Goal: Contribute content: Add original content to the website for others to see

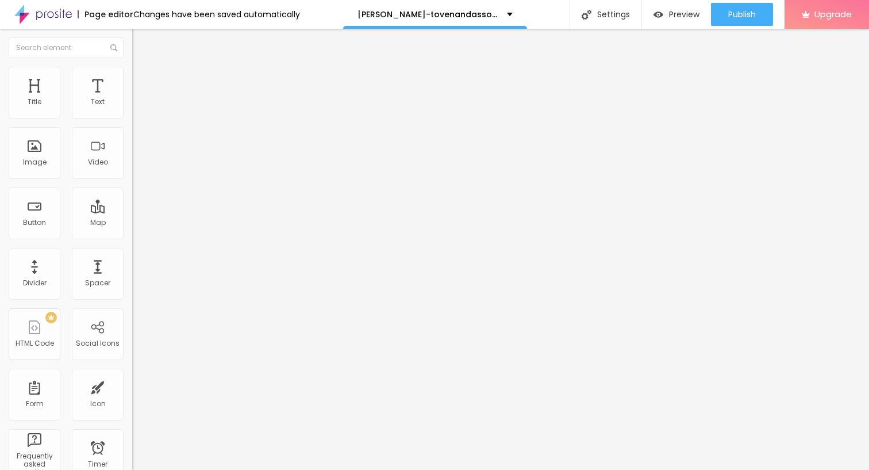
click at [141, 45] on img "button" at bounding box center [145, 41] width 9 height 9
click at [132, 99] on span "Add image" at bounding box center [155, 94] width 47 height 10
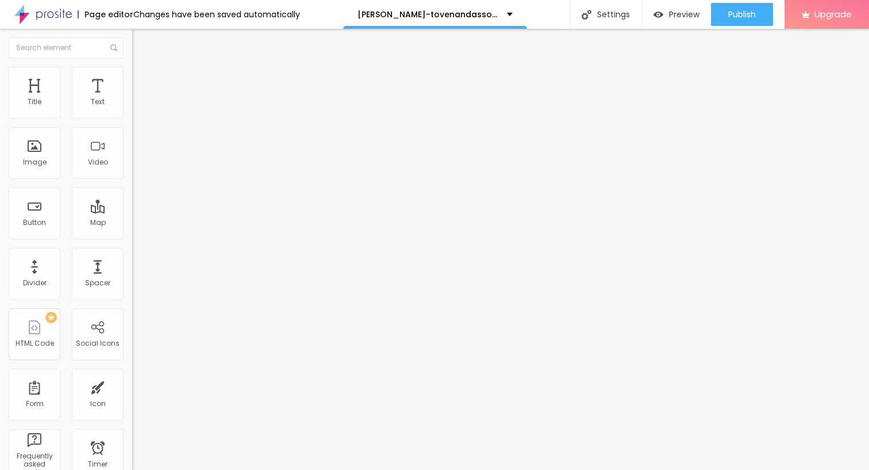
click at [141, 44] on img "button" at bounding box center [145, 41] width 9 height 9
click at [143, 79] on span "Style" at bounding box center [151, 75] width 17 height 10
type input "85"
type input "60"
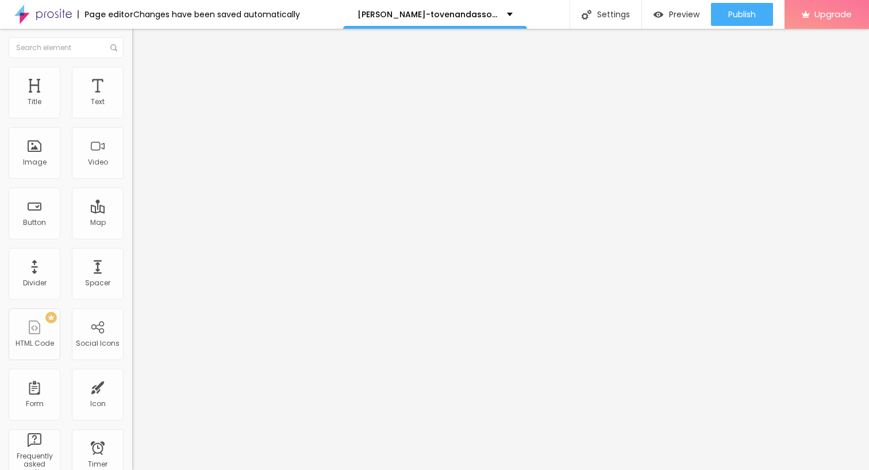
type input "60"
type input "50"
type input "35"
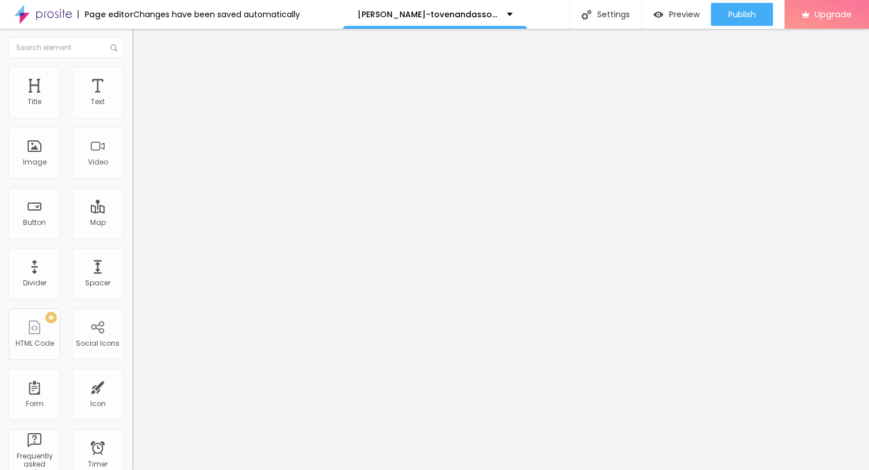
type input "25"
type input "20"
type input "15"
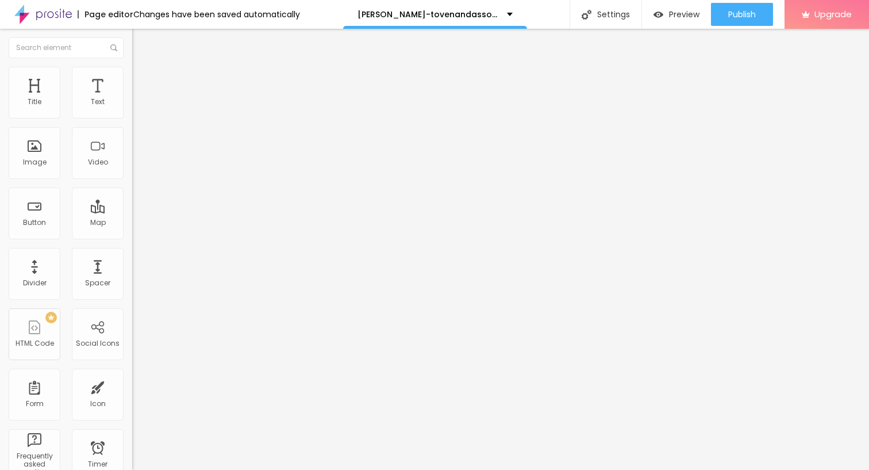
type input "15"
type input "20"
type input "15"
drag, startPoint x: 118, startPoint y: 122, endPoint x: 20, endPoint y: 125, distance: 98.3
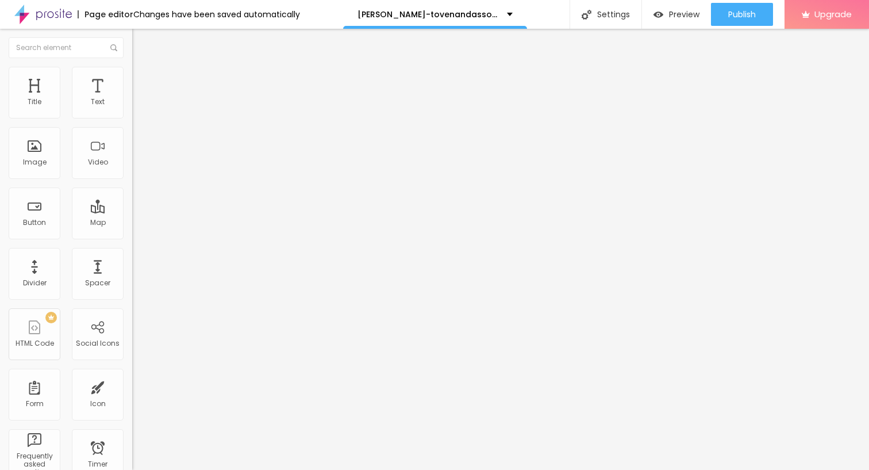
type input "15"
click at [132, 118] on input "range" at bounding box center [169, 113] width 74 height 9
click at [132, 256] on div "Edit Image Content Style Advanced Size 15 px % 0 Border radius Shadow DISABLED …" at bounding box center [198, 249] width 132 height 441
click at [141, 41] on img "button" at bounding box center [145, 41] width 9 height 9
click at [132, 110] on button "button" at bounding box center [140, 104] width 16 height 12
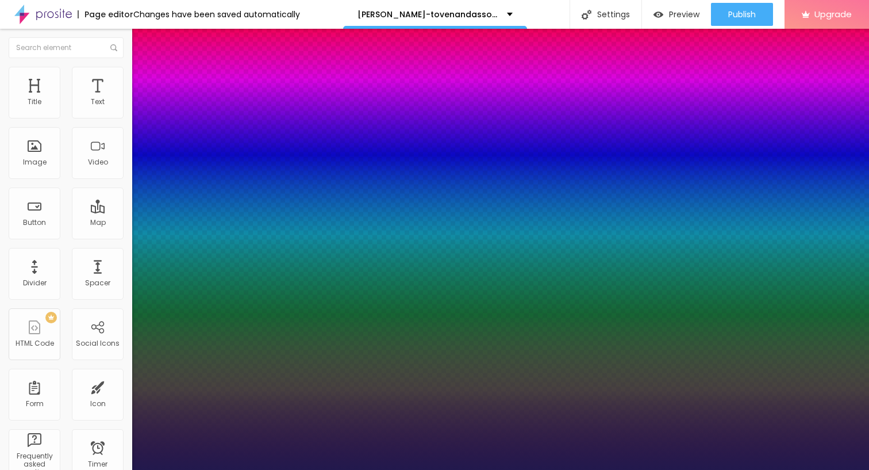
type input "1"
type input "23"
type input "1"
type input "23"
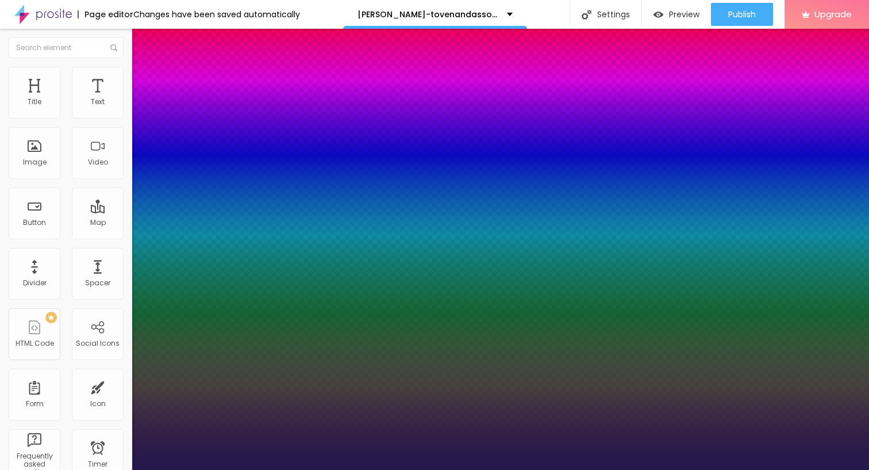
type input "1"
click at [49, 469] on div at bounding box center [434, 470] width 869 height 0
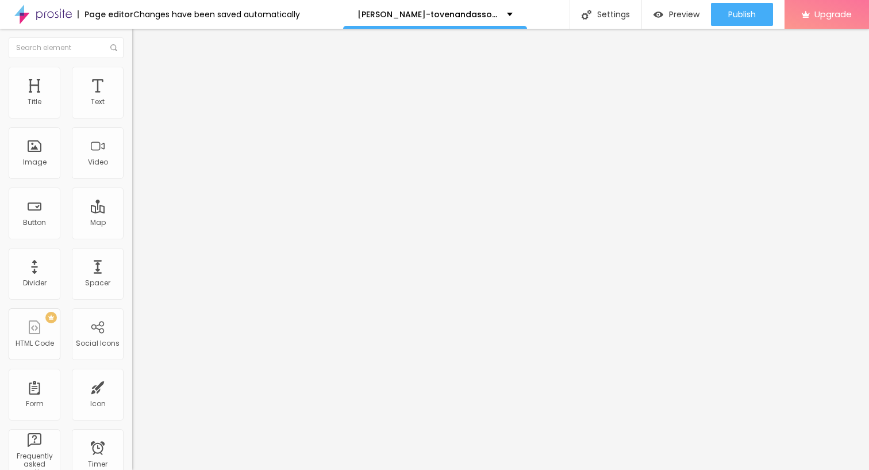
click at [141, 45] on img "button" at bounding box center [145, 41] width 9 height 9
click at [132, 108] on input "Click me" at bounding box center [201, 102] width 138 height 11
paste input "→ VIEW DOCUMENT HERE"
type input "→ VIEW DOCUMENT HERE"
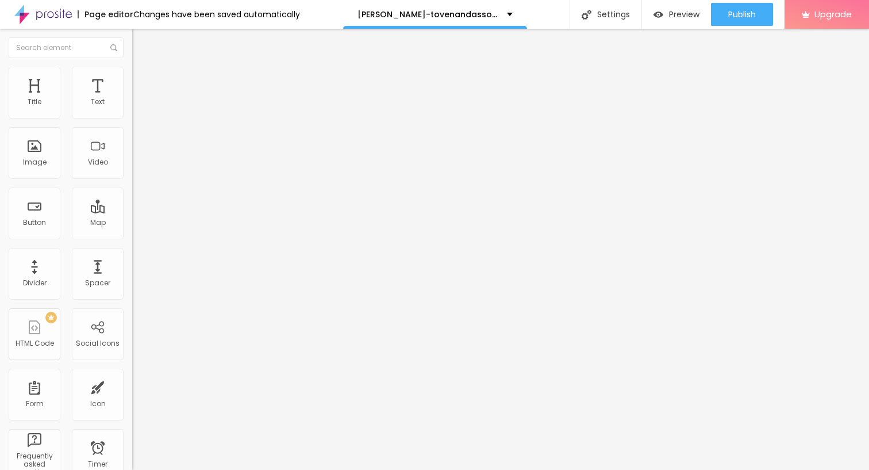
click at [132, 237] on input "https://" at bounding box center [201, 230] width 138 height 11
paste input "[DOMAIN_NAME][URL]"
type input "[URL][DOMAIN_NAME]"
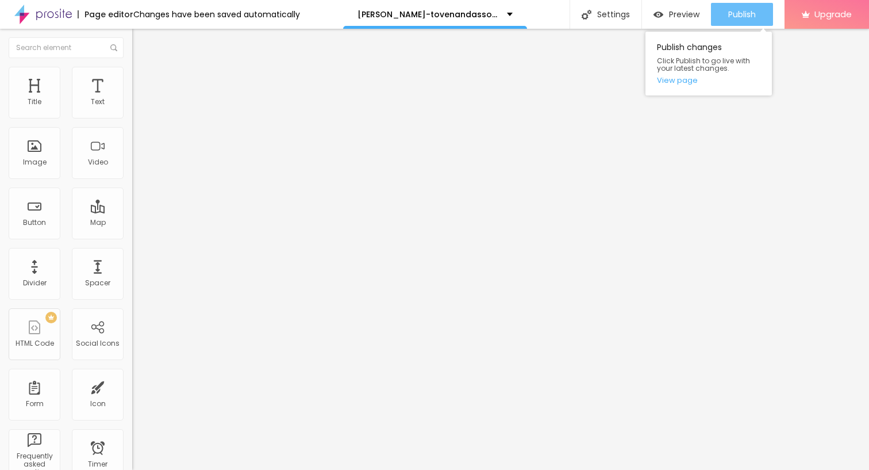
click at [728, 17] on span "Publish" at bounding box center [742, 14] width 28 height 9
